Goal: Task Accomplishment & Management: Complete application form

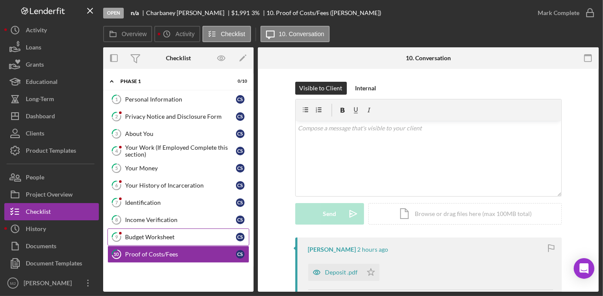
click at [145, 233] on div "Budget Worksheet" at bounding box center [180, 236] width 111 height 7
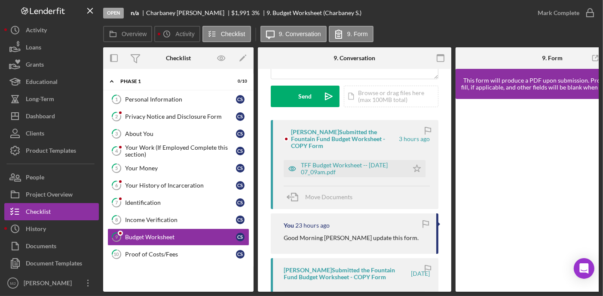
scroll to position [129, 0]
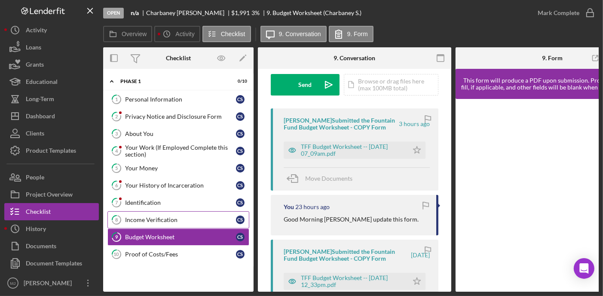
click at [153, 223] on link "8 Income Verification C S" at bounding box center [178, 219] width 142 height 17
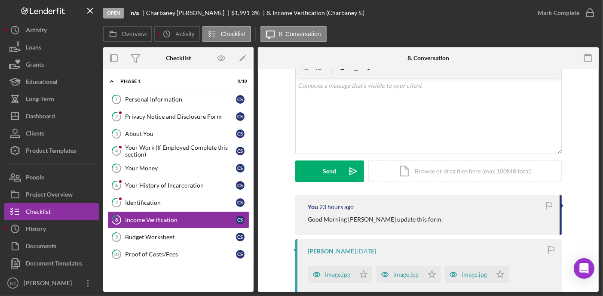
scroll to position [86, 0]
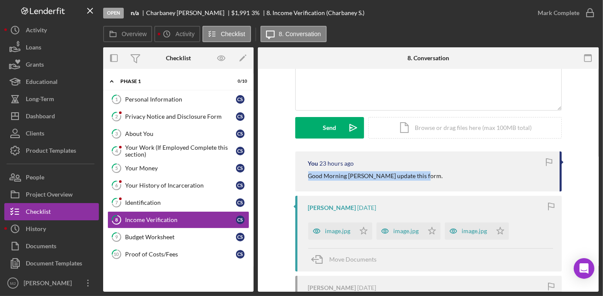
drag, startPoint x: 418, startPoint y: 175, endPoint x: 318, endPoint y: 175, distance: 99.2
click at [304, 176] on div "You 23 hours ago Good Morning [PERSON_NAME] update this form." at bounding box center [428, 171] width 266 height 40
copy p "Good Morning [PERSON_NAME] update this form."
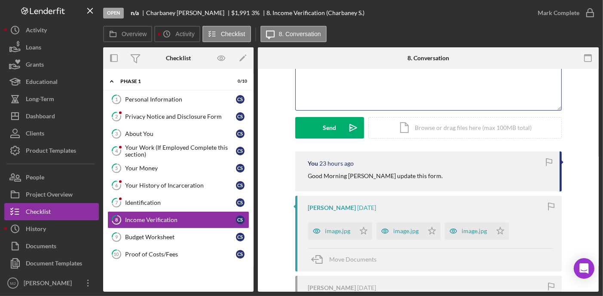
click at [346, 99] on div "v Color teal Color pink Remove color Add row above Add row below Add column bef…" at bounding box center [428, 72] width 265 height 75
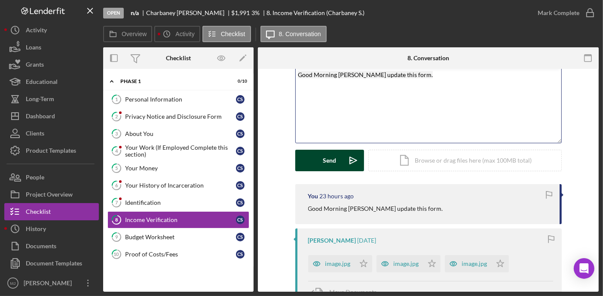
click at [327, 161] on div "Send" at bounding box center [329, 159] width 13 height 21
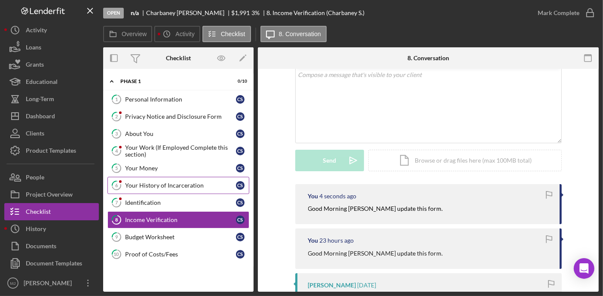
click at [152, 184] on div "Your History of Incarceration" at bounding box center [180, 185] width 111 height 7
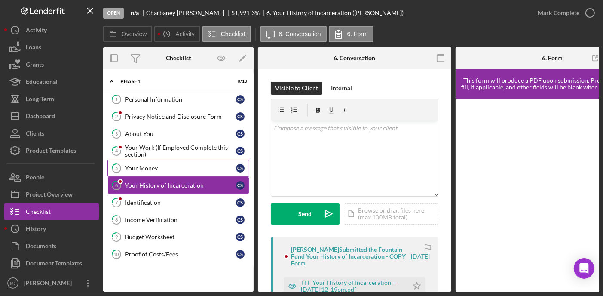
click at [149, 165] on div "Your Money" at bounding box center [180, 168] width 111 height 7
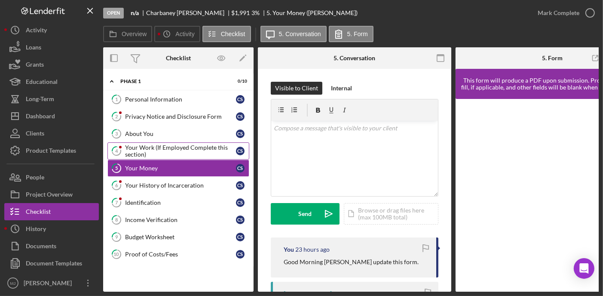
click at [163, 146] on div "Your Work (If Employed Complete this section)" at bounding box center [180, 151] width 111 height 14
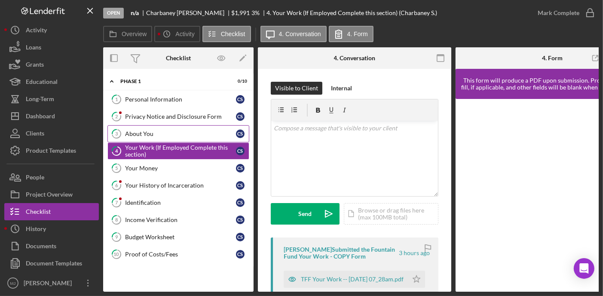
click at [141, 134] on div "About You" at bounding box center [180, 133] width 111 height 7
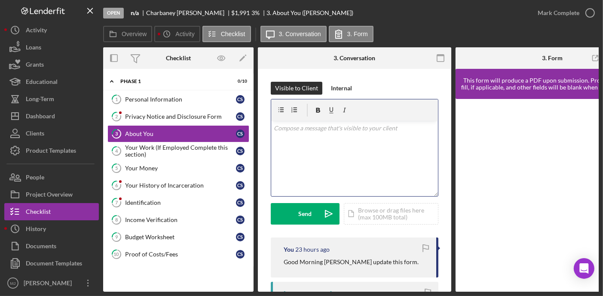
click at [320, 134] on div "v Color teal Color pink Remove color Add row above Add row below Add column bef…" at bounding box center [354, 158] width 167 height 75
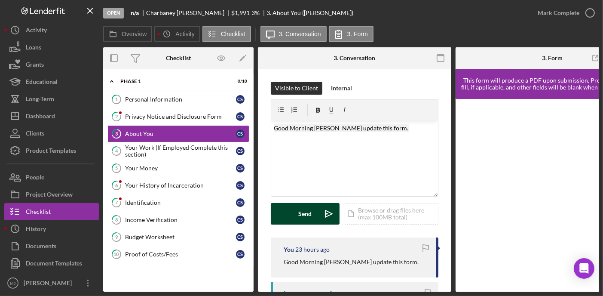
click at [293, 220] on button "Send Icon/icon-invite-send" at bounding box center [305, 213] width 69 height 21
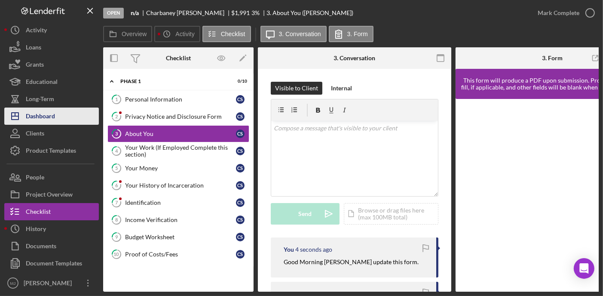
click at [46, 115] on div "Dashboard" at bounding box center [40, 116] width 29 height 19
